Goal: Task Accomplishment & Management: Manage account settings

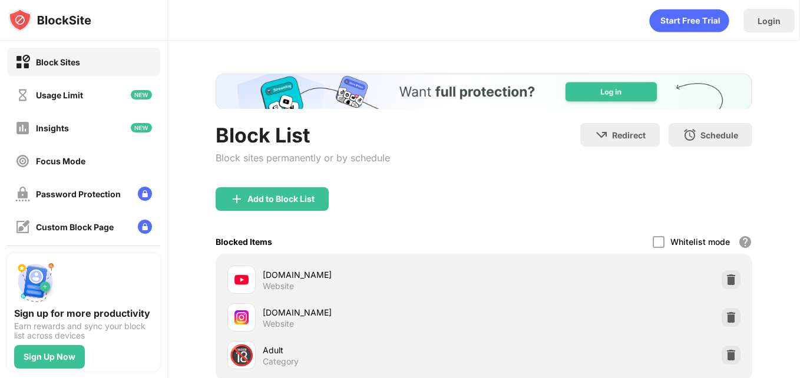
click at [450, 224] on div "Add to Block List" at bounding box center [484, 208] width 536 height 42
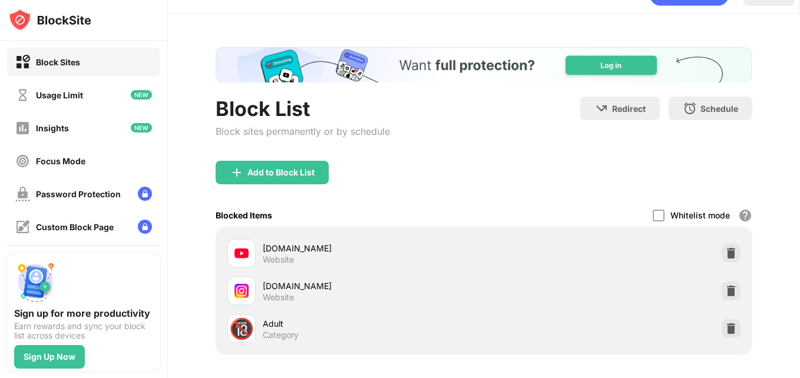
scroll to position [47, 9]
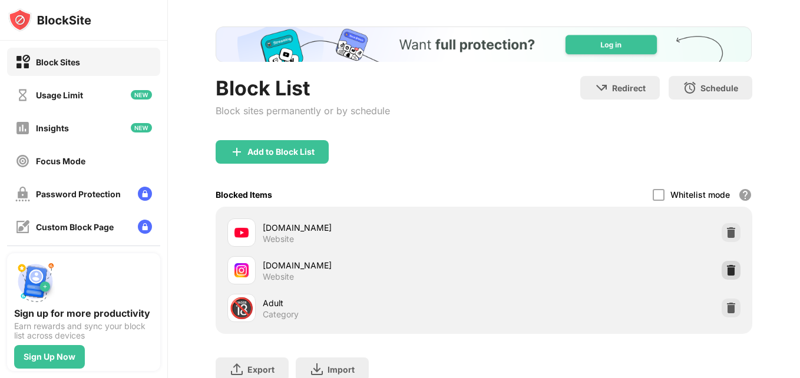
click at [722, 276] on div at bounding box center [731, 270] width 19 height 19
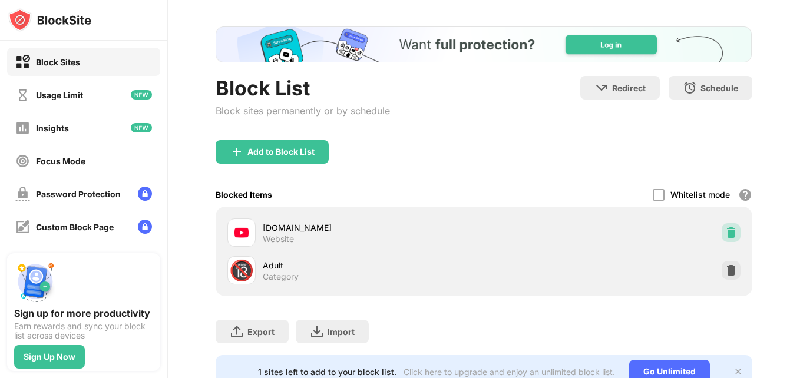
click at [725, 228] on img at bounding box center [731, 233] width 12 height 12
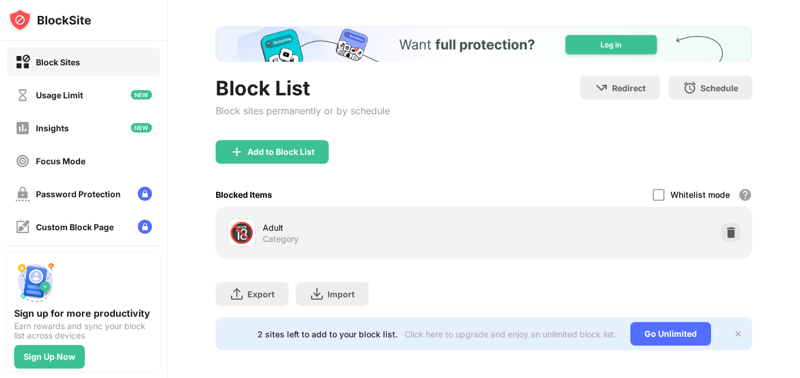
click at [550, 202] on div "Blocked Items Whitelist mode Block all websites except for those in your whitel…" at bounding box center [484, 195] width 536 height 24
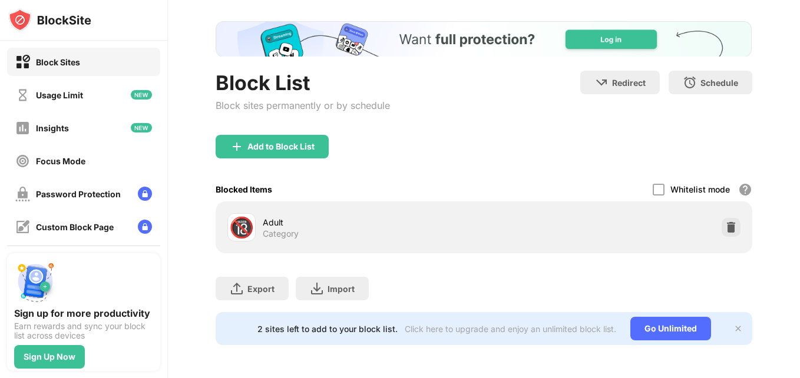
scroll to position [0, 0]
click at [713, 319] on div "2 sites left to add to your block list. Click here to upgrade and enjoy an unli…" at bounding box center [484, 328] width 536 height 33
click at [293, 135] on div "Add to Block List" at bounding box center [272, 147] width 113 height 24
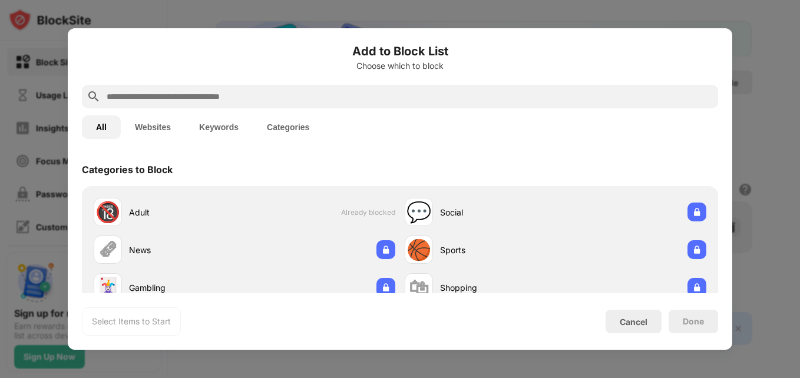
click at [176, 132] on button "Websites" at bounding box center [153, 127] width 64 height 24
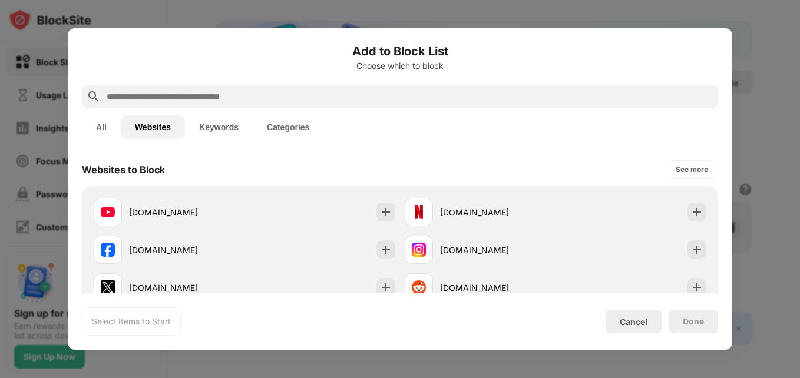
click at [376, 164] on div "Websites to Block See more" at bounding box center [400, 169] width 636 height 33
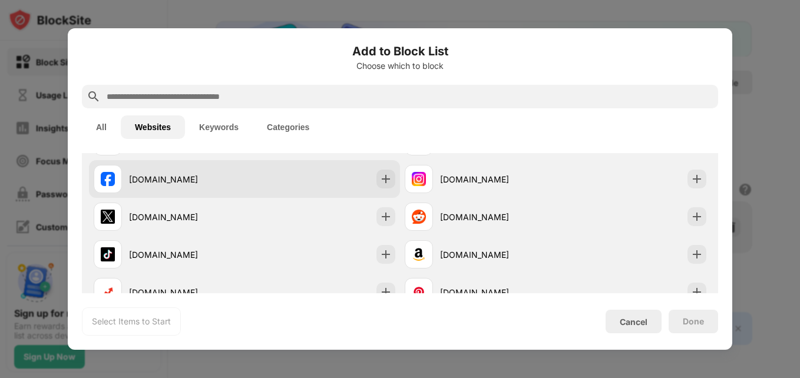
scroll to position [94, 0]
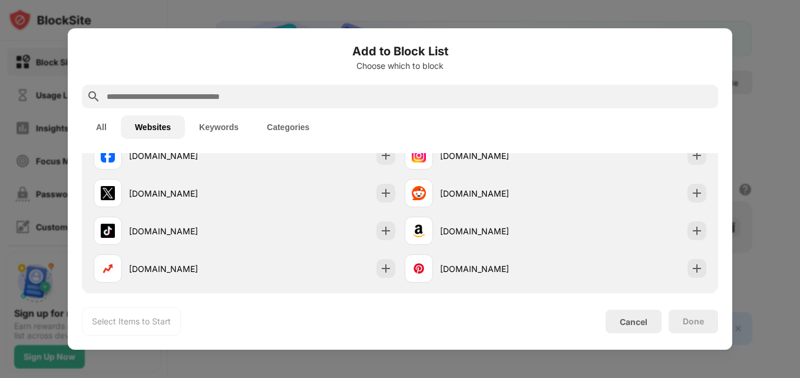
click at [230, 133] on button "Keywords" at bounding box center [219, 127] width 68 height 24
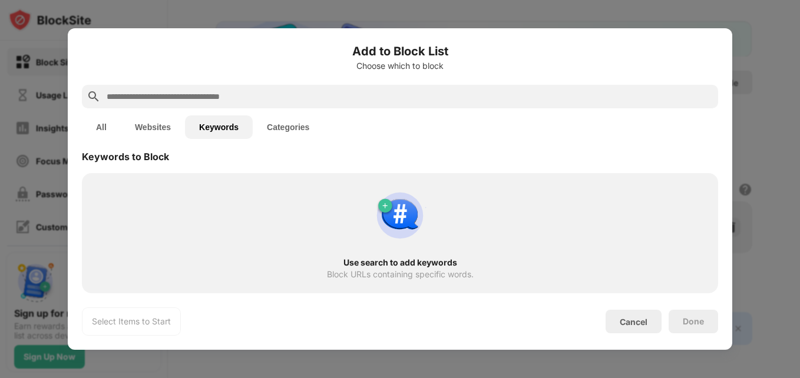
scroll to position [0, 0]
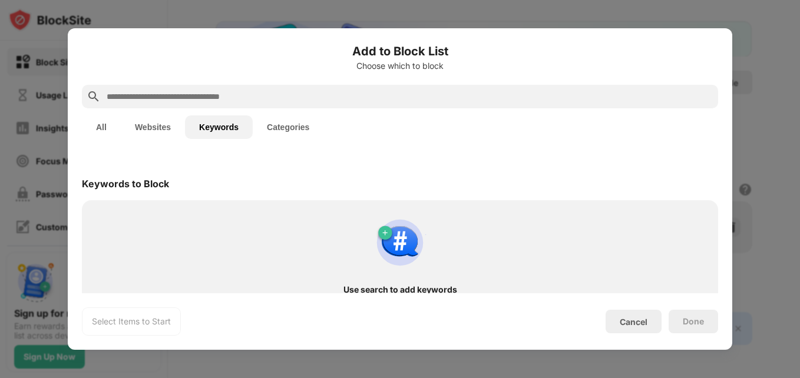
click at [276, 127] on button "Categories" at bounding box center [288, 127] width 71 height 24
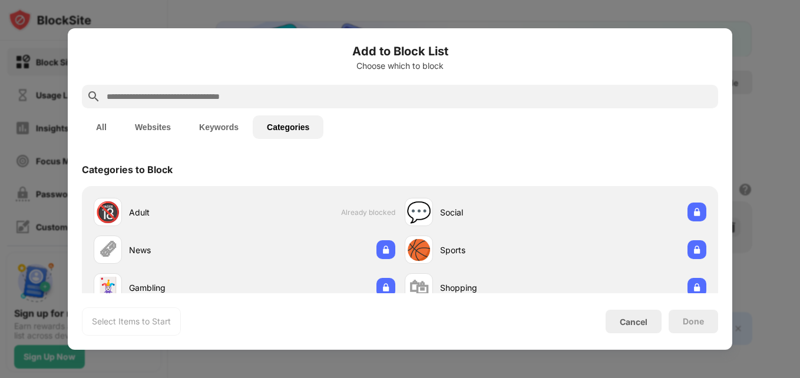
click at [398, 163] on div "Categories to Block" at bounding box center [400, 169] width 636 height 33
click at [165, 133] on button "Websites" at bounding box center [153, 127] width 64 height 24
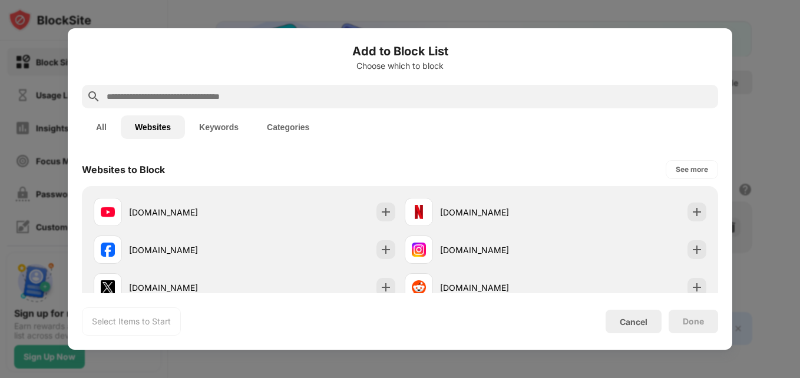
click at [402, 166] on div "Websites to Block See more" at bounding box center [400, 169] width 636 height 33
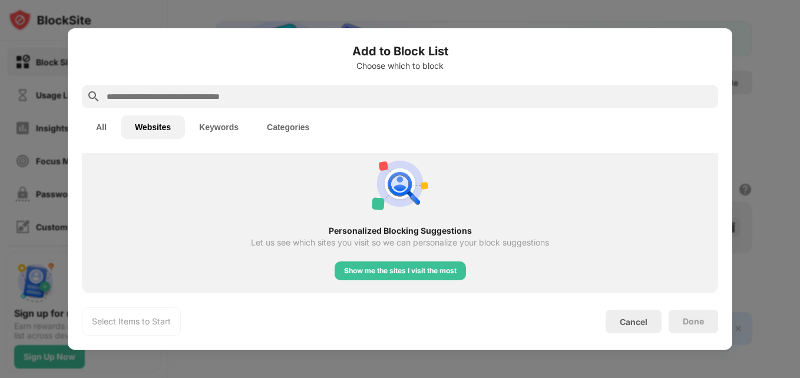
scroll to position [289, 0]
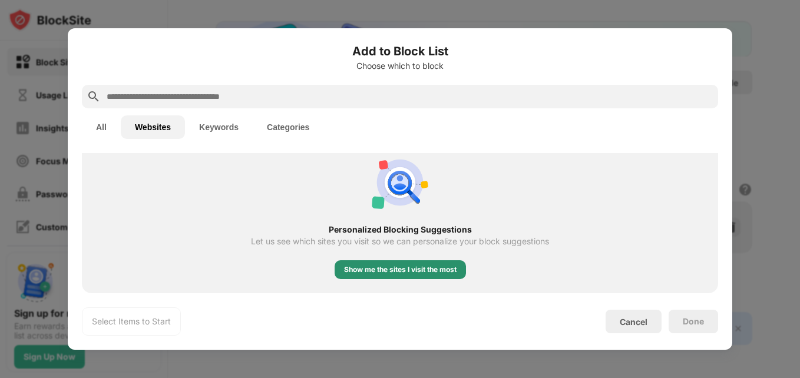
click at [394, 268] on div "Show me the sites I visit the most" at bounding box center [400, 270] width 113 height 12
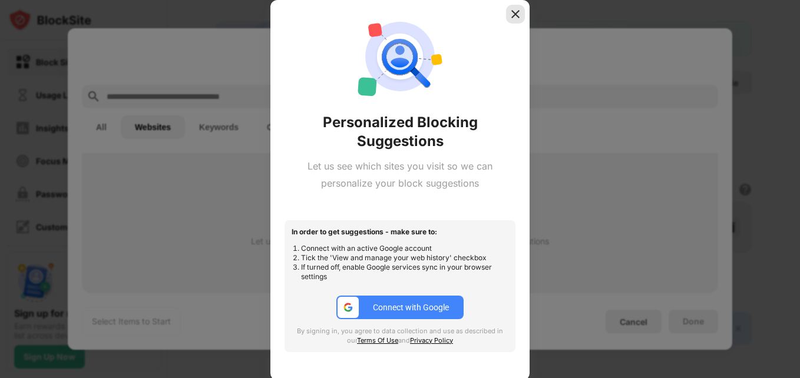
click at [517, 16] on img at bounding box center [516, 14] width 12 height 12
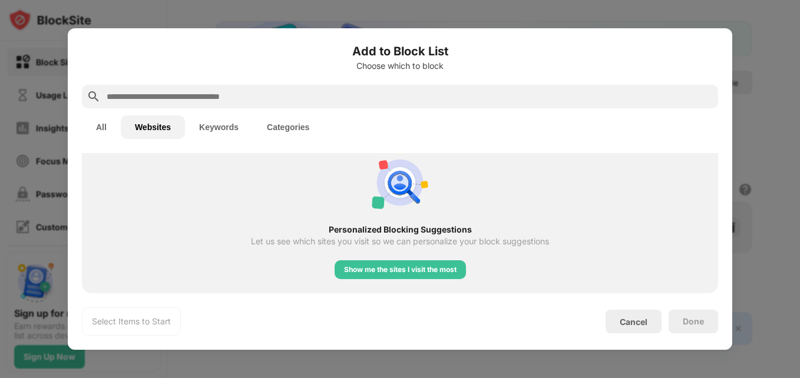
click at [469, 198] on div "Personalized Blocking Suggestions Let us see which sites you visit so we can pe…" at bounding box center [400, 216] width 622 height 139
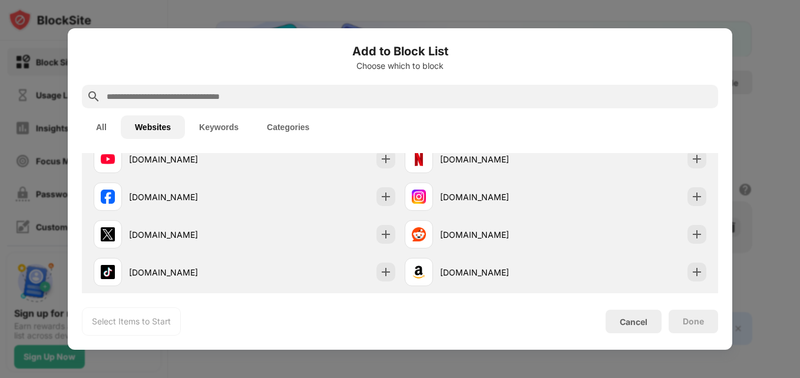
scroll to position [29, 0]
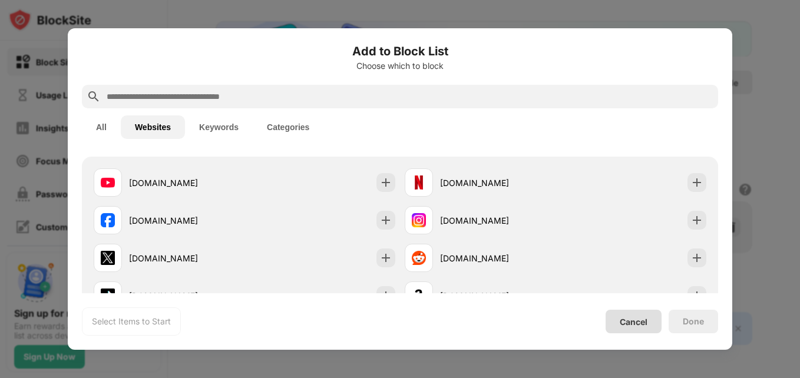
click at [643, 326] on div "Cancel" at bounding box center [634, 322] width 28 height 10
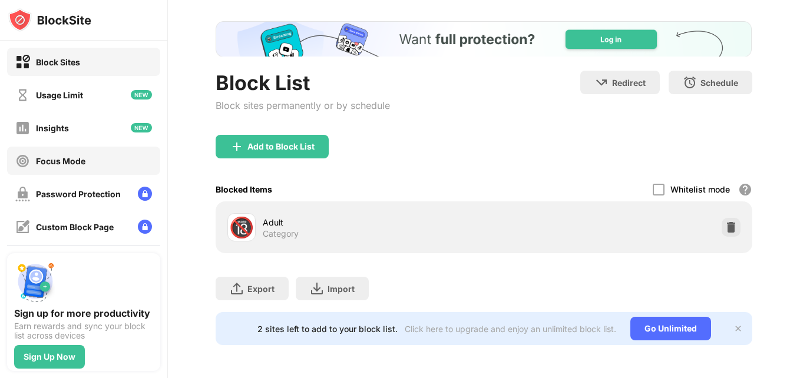
click at [95, 157] on div "Focus Mode" at bounding box center [83, 161] width 153 height 28
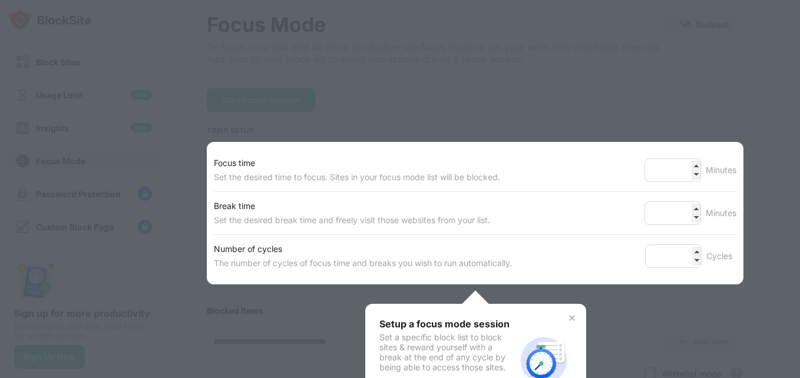
click at [155, 157] on div at bounding box center [400, 189] width 800 height 378
